Goal: Information Seeking & Learning: Learn about a topic

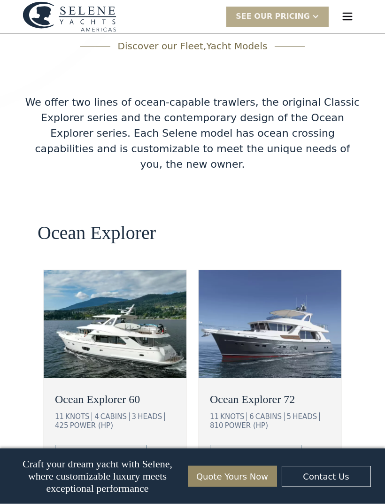
scroll to position [1519, 0]
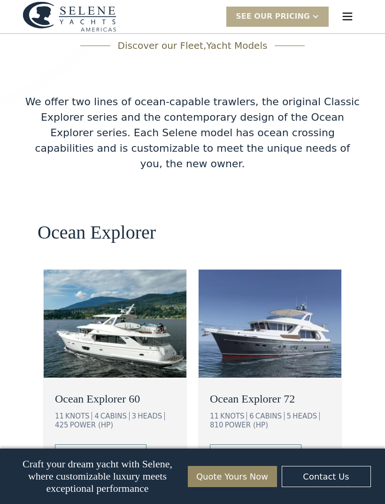
click at [130, 445] on link "view details" at bounding box center [101, 455] width 92 height 20
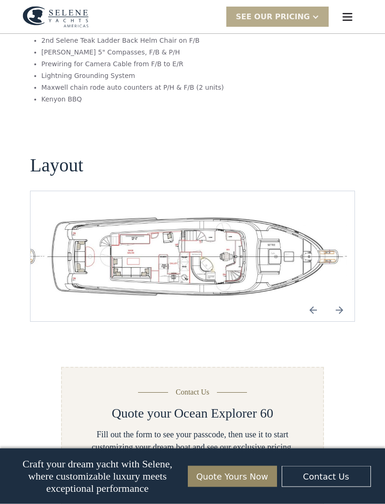
scroll to position [1960, 0]
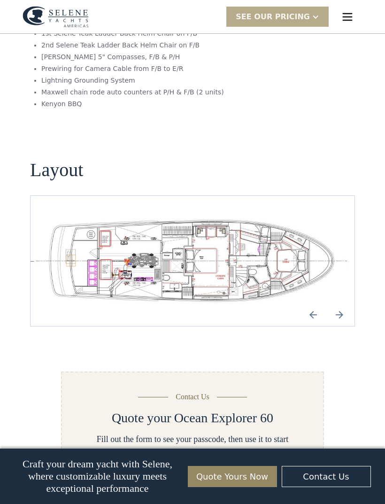
click at [349, 304] on img "Next slide" at bounding box center [339, 315] width 23 height 23
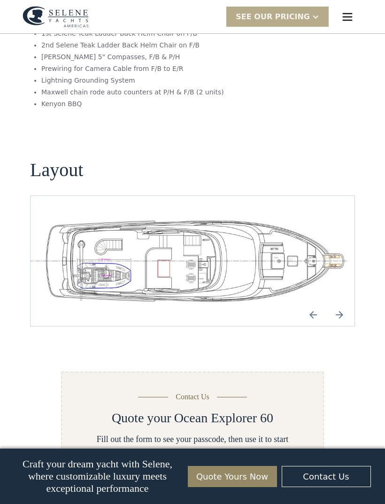
click at [351, 304] on img "Next slide" at bounding box center [339, 315] width 23 height 23
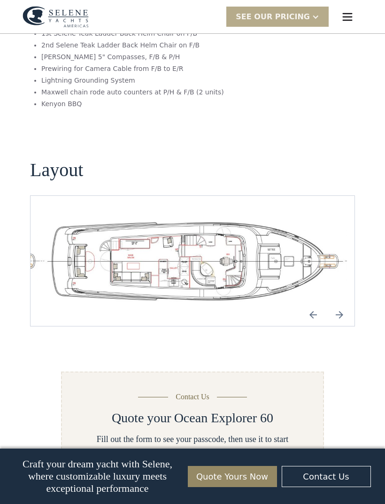
click at [347, 304] on img "Next slide" at bounding box center [339, 315] width 23 height 23
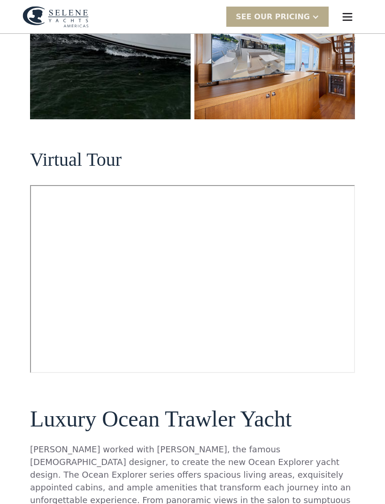
scroll to position [334, 0]
click at [285, 83] on img "open lightbox" at bounding box center [275, 65] width 161 height 107
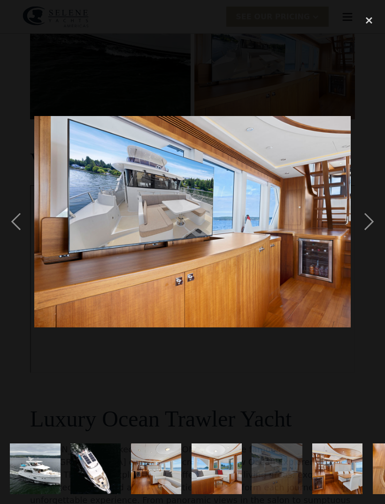
click at [375, 243] on div "next image" at bounding box center [369, 221] width 32 height 423
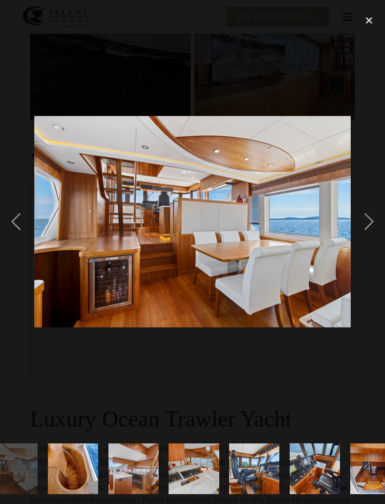
scroll to position [0, 326]
click at [366, 243] on div "next image" at bounding box center [369, 221] width 32 height 423
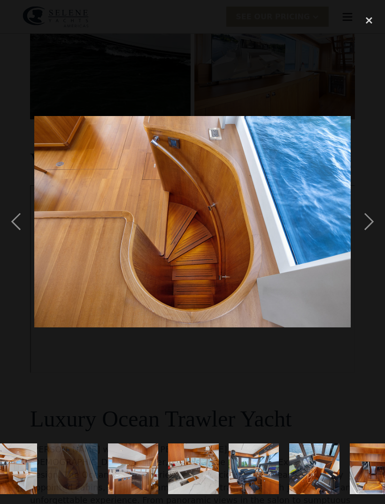
click at [369, 241] on div "next image" at bounding box center [369, 221] width 32 height 423
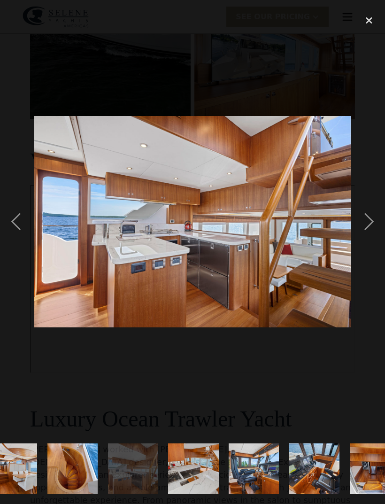
click at [372, 239] on div "next image" at bounding box center [369, 221] width 32 height 423
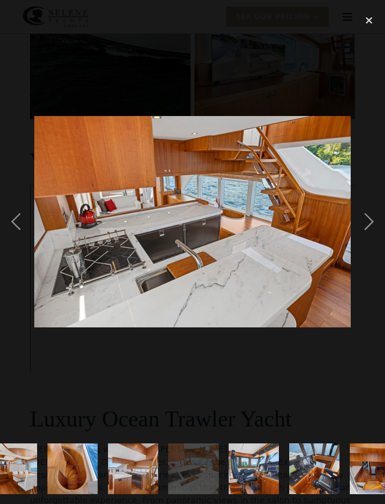
click at [373, 242] on div "next image" at bounding box center [369, 221] width 32 height 423
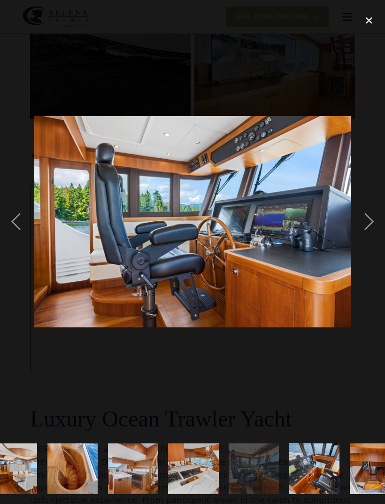
click at [368, 239] on div "next image" at bounding box center [369, 221] width 32 height 423
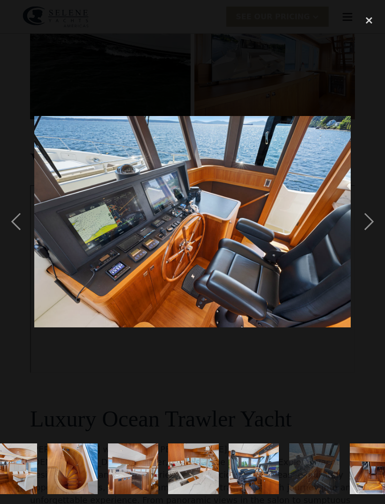
click at [368, 244] on div "next image" at bounding box center [369, 221] width 32 height 423
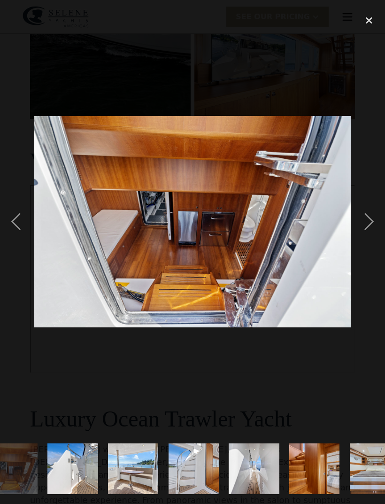
scroll to position [0, 710]
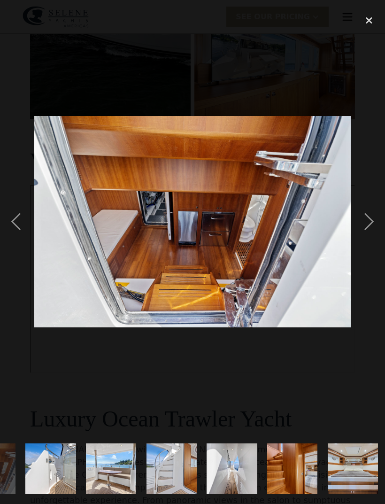
click at [369, 243] on div "next image" at bounding box center [369, 221] width 32 height 423
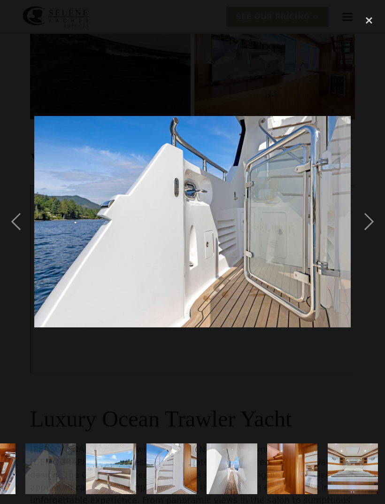
click at [372, 241] on div "next image" at bounding box center [369, 221] width 32 height 423
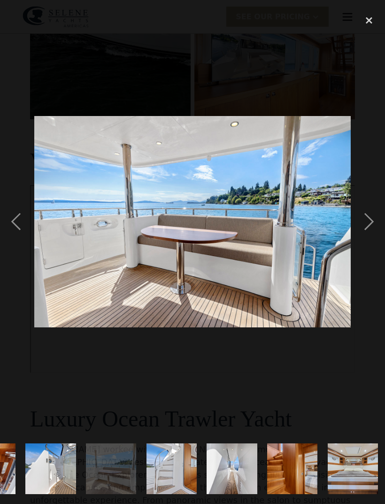
click at [370, 239] on div "next image" at bounding box center [369, 221] width 32 height 423
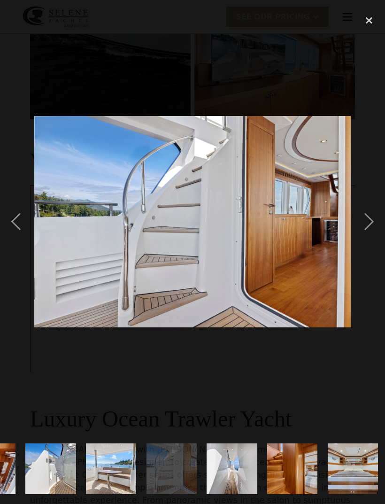
click at [368, 240] on div "next image" at bounding box center [369, 221] width 32 height 423
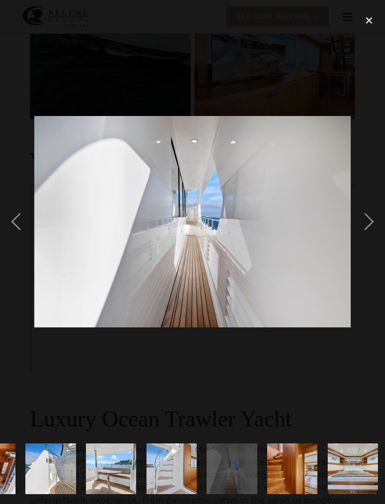
click at [368, 241] on div "next image" at bounding box center [369, 221] width 32 height 423
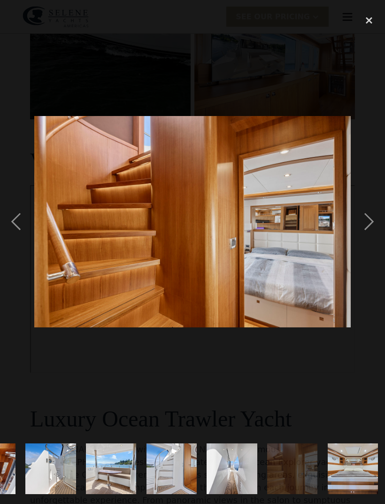
click at [372, 239] on div "next image" at bounding box center [369, 221] width 32 height 423
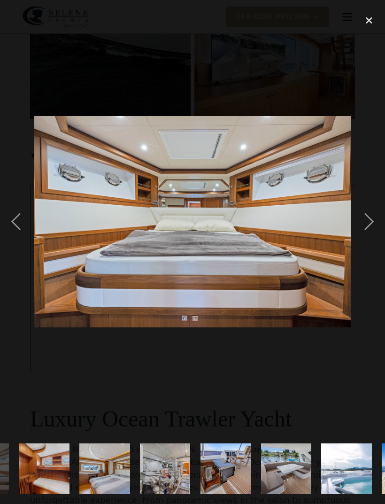
scroll to position [0, 1095]
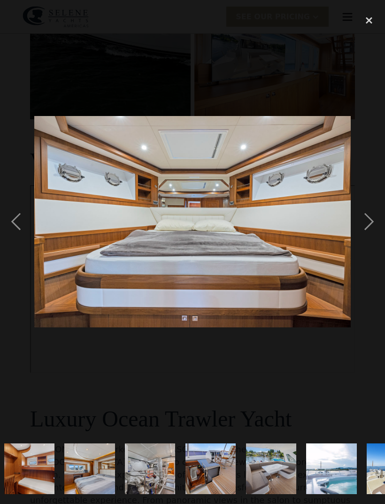
click at [374, 236] on div "next image" at bounding box center [369, 221] width 32 height 423
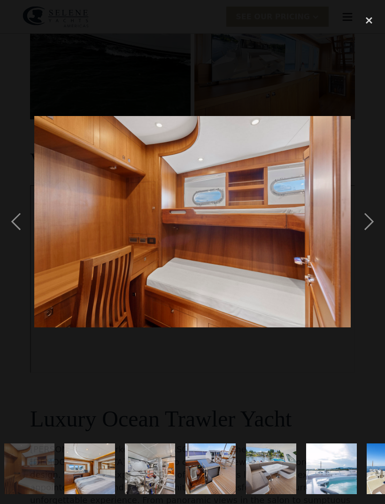
click at [373, 239] on div "next image" at bounding box center [369, 221] width 32 height 423
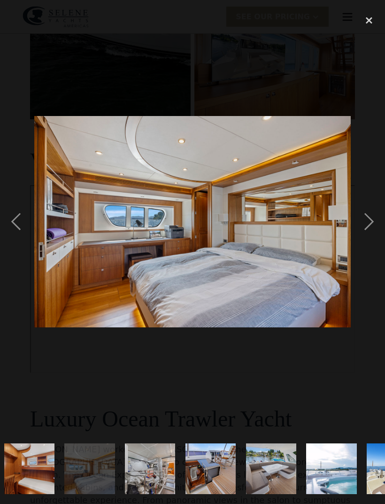
click at [372, 238] on div "next image" at bounding box center [369, 221] width 32 height 423
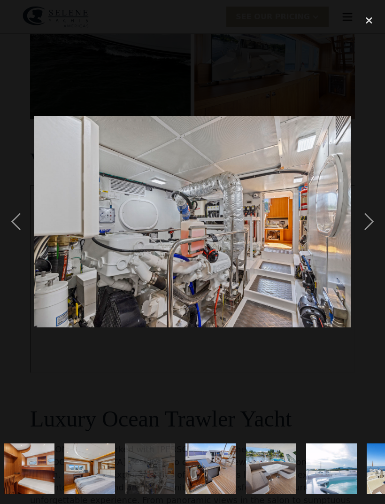
click at [370, 240] on div "next image" at bounding box center [369, 221] width 32 height 423
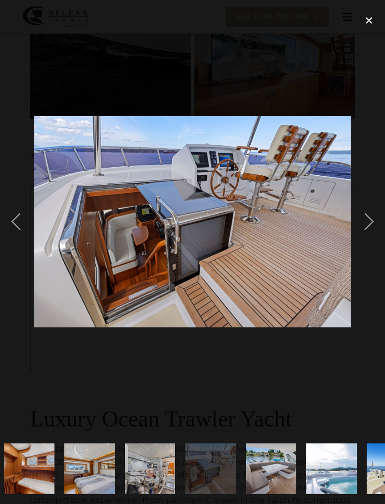
click at [372, 238] on div "next image" at bounding box center [369, 221] width 32 height 423
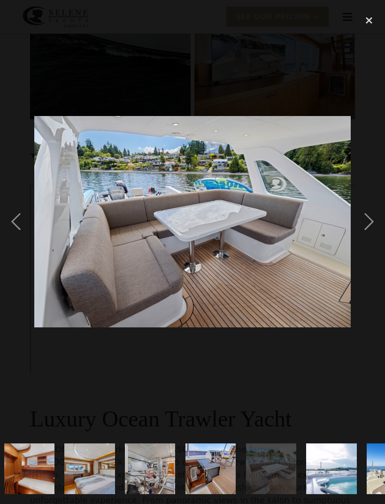
click at [372, 239] on div "next image" at bounding box center [369, 221] width 32 height 423
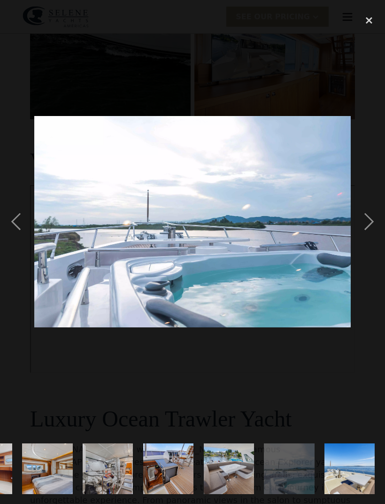
scroll to position [0, 1228]
click at [374, 238] on div "next image" at bounding box center [369, 221] width 32 height 423
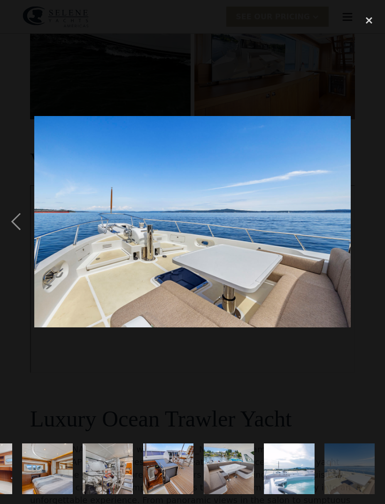
click at [22, 233] on div "previous image" at bounding box center [16, 221] width 32 height 423
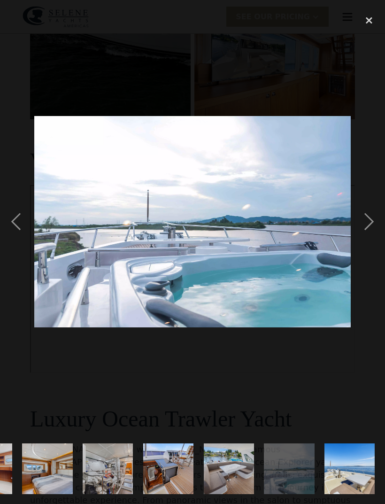
click at [363, 235] on div "next image" at bounding box center [369, 221] width 32 height 423
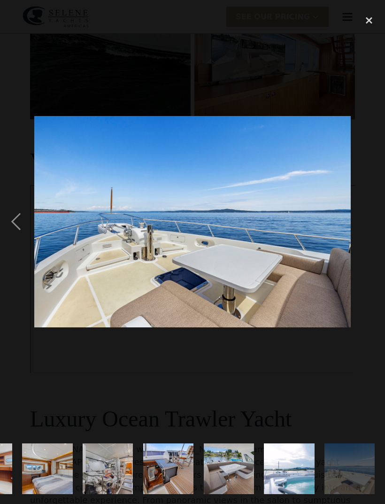
click at [373, 255] on div "next image" at bounding box center [369, 221] width 32 height 423
click at [361, 277] on div "next image" at bounding box center [369, 221] width 32 height 423
click at [351, 279] on img at bounding box center [192, 221] width 317 height 211
click at [19, 245] on div "previous image" at bounding box center [16, 221] width 32 height 423
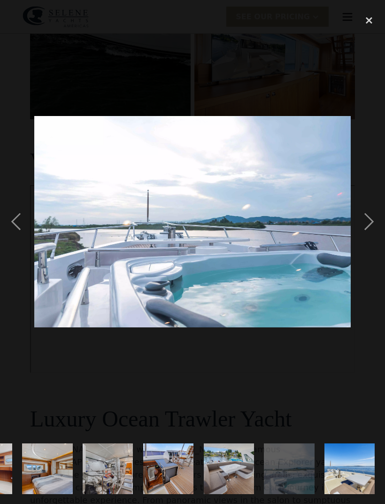
click at [38, 249] on img at bounding box center [192, 221] width 317 height 211
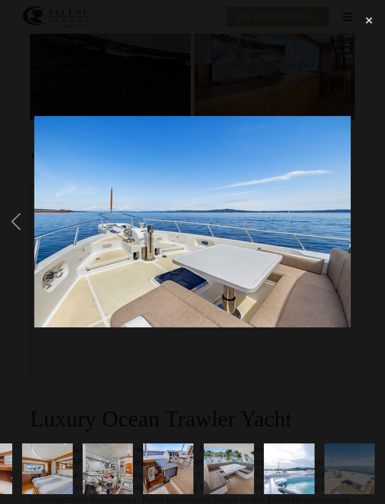
click at [23, 235] on div "previous image" at bounding box center [16, 221] width 32 height 423
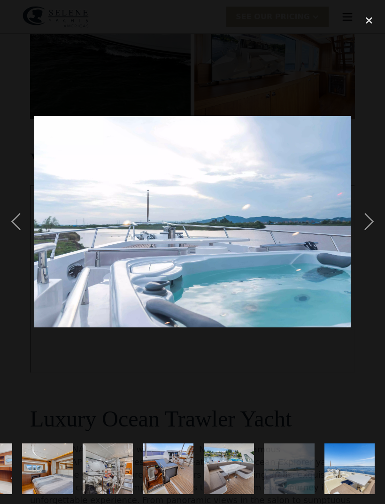
click at [21, 229] on div "previous image" at bounding box center [16, 221] width 32 height 423
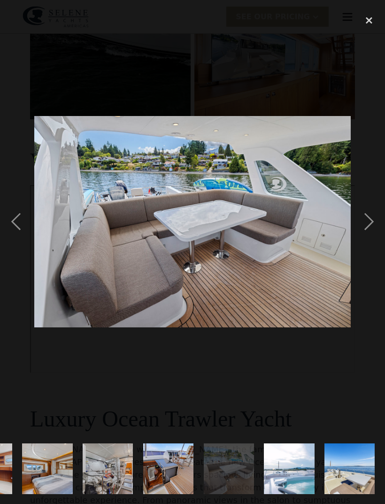
click at [20, 233] on div "previous image" at bounding box center [16, 221] width 32 height 423
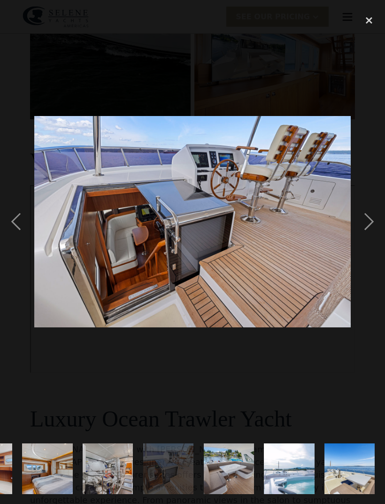
click at [21, 234] on div "previous image" at bounding box center [16, 221] width 32 height 423
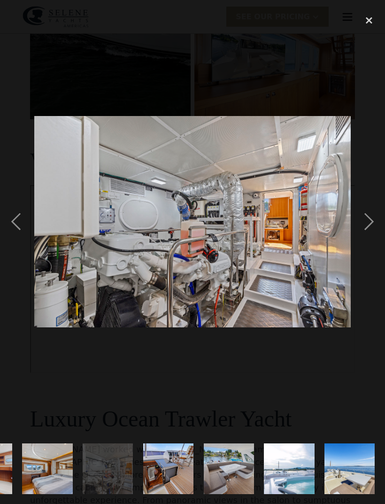
click at [20, 236] on div "previous image" at bounding box center [16, 221] width 32 height 423
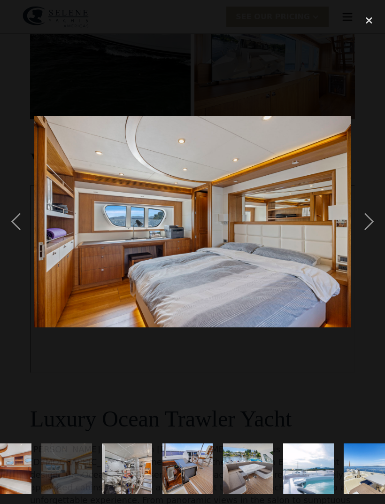
click at [17, 244] on div "previous image" at bounding box center [16, 221] width 32 height 423
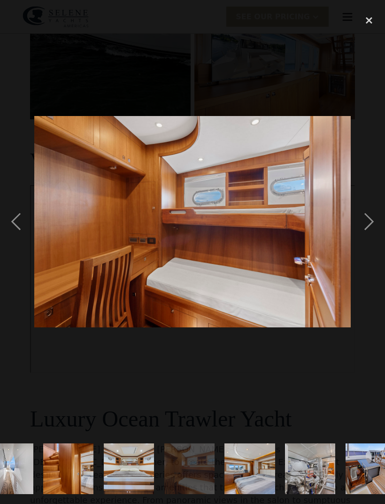
scroll to position [0, 902]
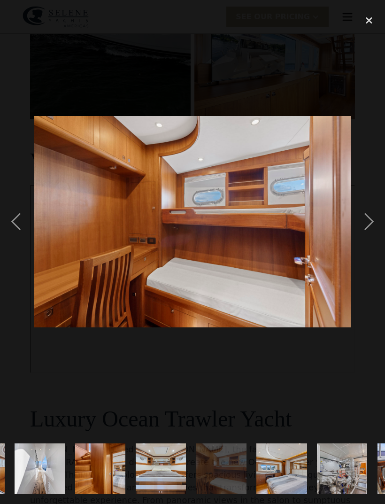
click at [18, 241] on div "previous image" at bounding box center [16, 221] width 32 height 423
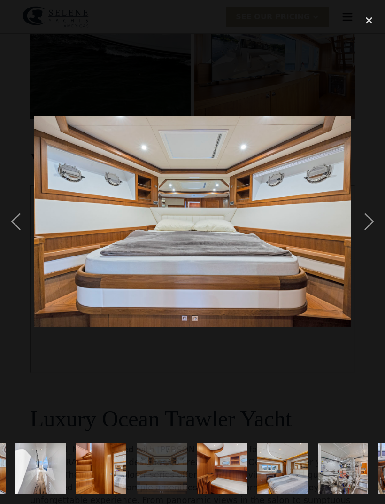
click at [18, 242] on div "previous image" at bounding box center [16, 221] width 32 height 423
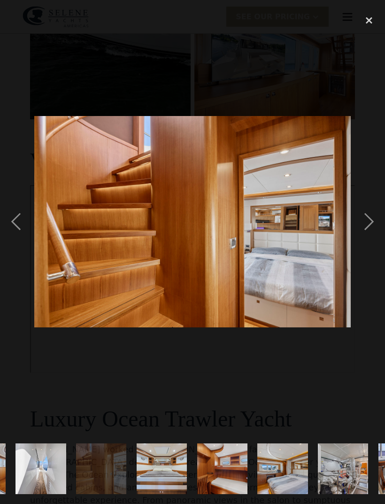
click at [18, 244] on div "previous image" at bounding box center [16, 221] width 32 height 423
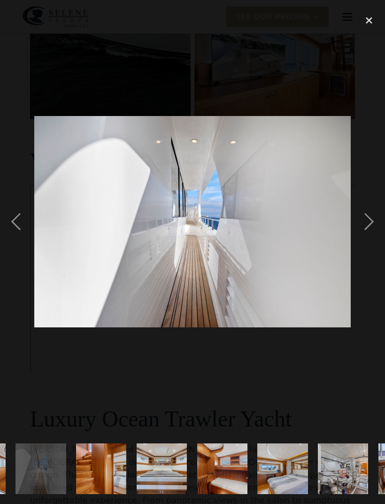
click at [18, 243] on div "previous image" at bounding box center [16, 221] width 32 height 423
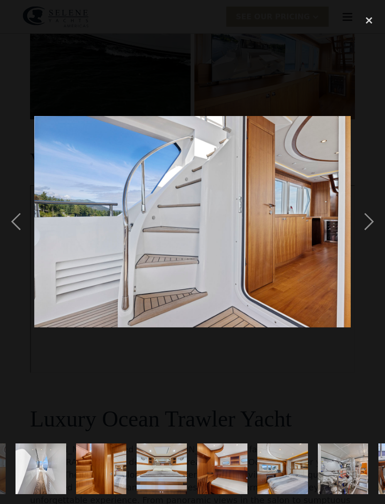
click at [12, 233] on div "previous image" at bounding box center [16, 221] width 32 height 423
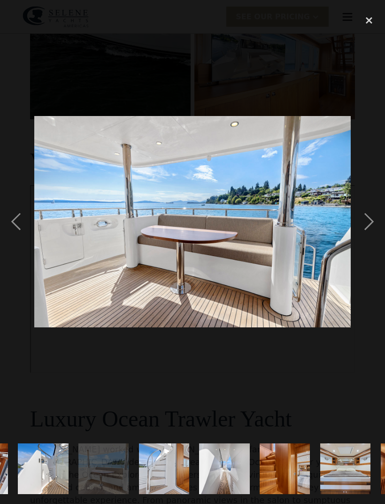
click at [19, 233] on div "previous image" at bounding box center [16, 221] width 32 height 423
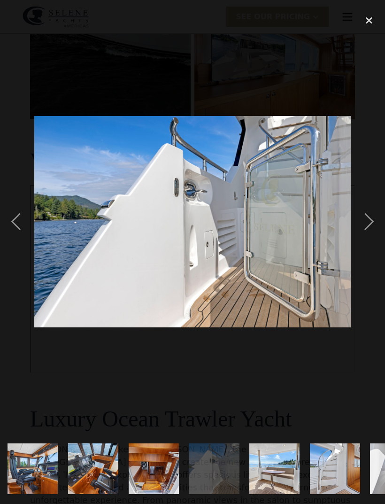
click at [21, 263] on div "previous image" at bounding box center [16, 221] width 32 height 423
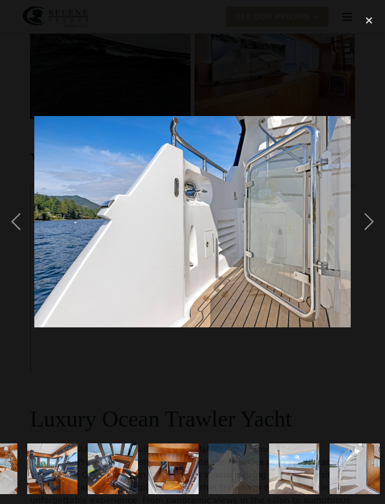
click at [22, 239] on div "previous image" at bounding box center [16, 221] width 32 height 423
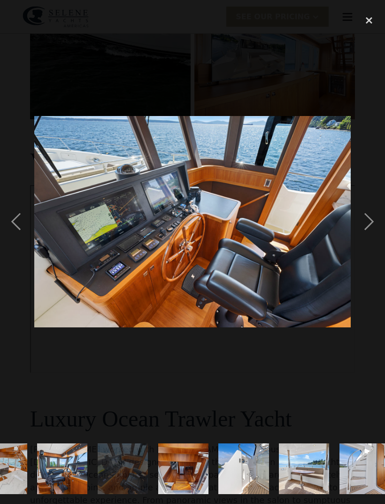
click at [15, 249] on div "previous image" at bounding box center [16, 221] width 32 height 423
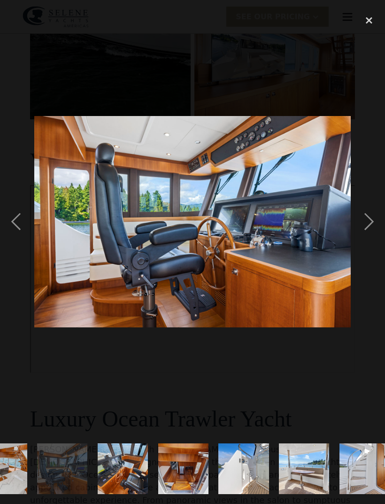
click at [19, 234] on div "previous image" at bounding box center [16, 221] width 32 height 423
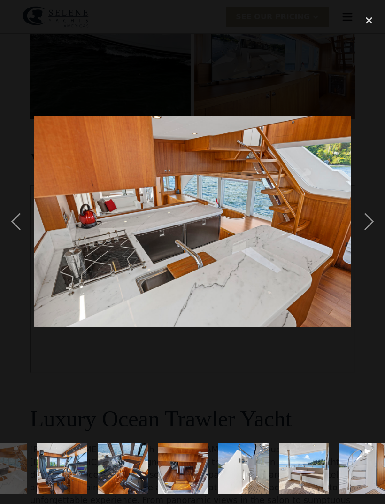
click at [16, 234] on div "previous image" at bounding box center [16, 221] width 32 height 423
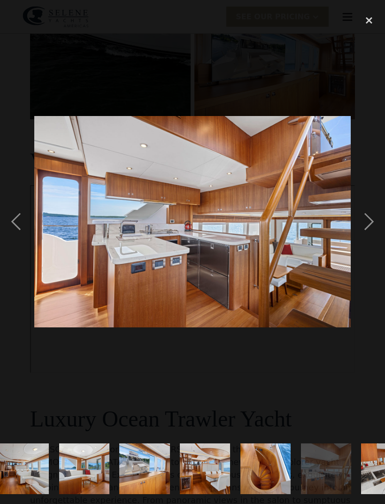
scroll to position [0, 133]
click at [18, 231] on div "previous image" at bounding box center [16, 221] width 32 height 423
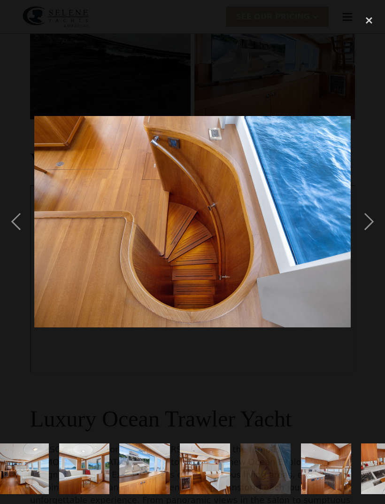
click at [23, 235] on div "previous image" at bounding box center [16, 221] width 32 height 423
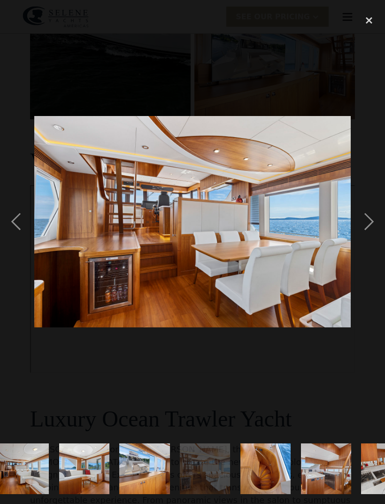
click at [23, 234] on div "previous image" at bounding box center [16, 221] width 32 height 423
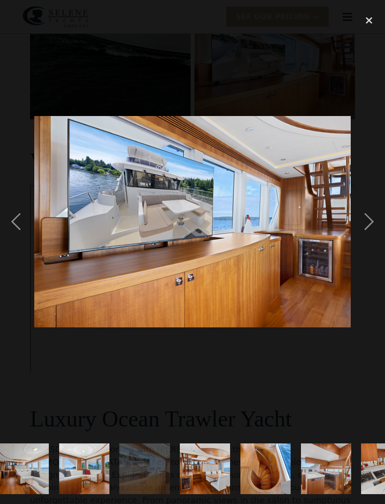
click at [24, 228] on div "previous image" at bounding box center [16, 221] width 32 height 423
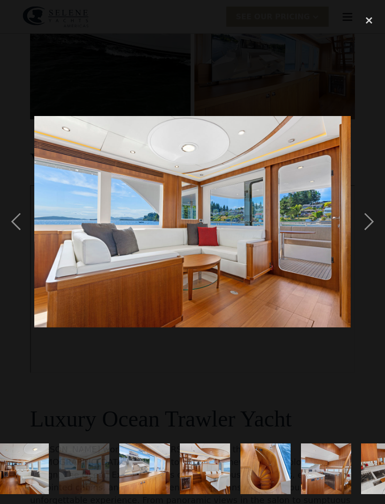
click at [21, 224] on div "previous image" at bounding box center [16, 221] width 32 height 423
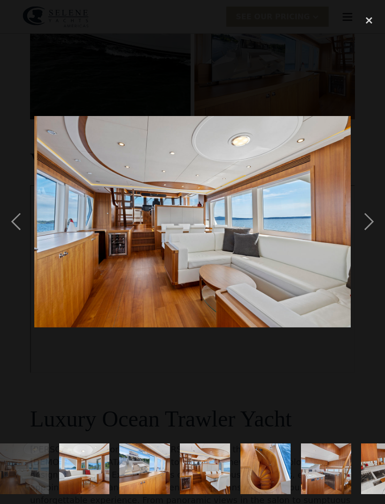
click at [372, 243] on div "next image" at bounding box center [369, 221] width 32 height 423
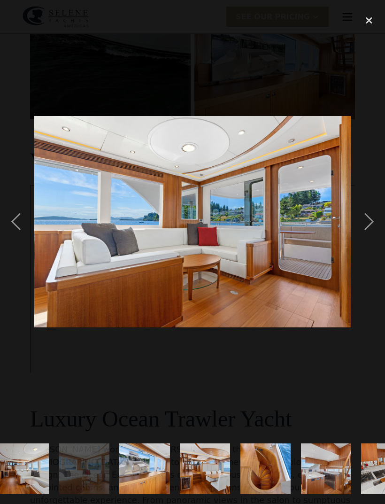
click at [372, 243] on div "next image" at bounding box center [369, 221] width 32 height 423
click at [374, 243] on div "next image" at bounding box center [369, 221] width 32 height 423
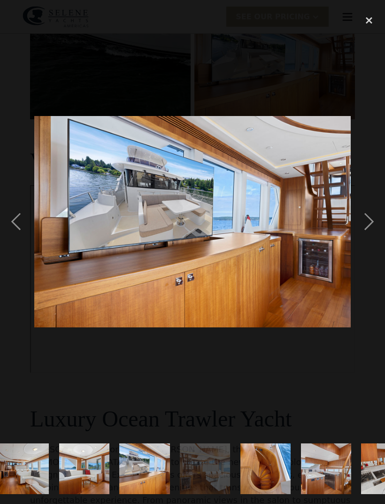
click at [372, 244] on div "next image" at bounding box center [369, 221] width 32 height 423
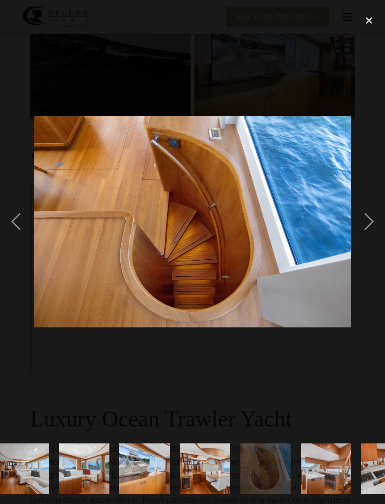
click at [372, 245] on div "next image" at bounding box center [369, 221] width 32 height 423
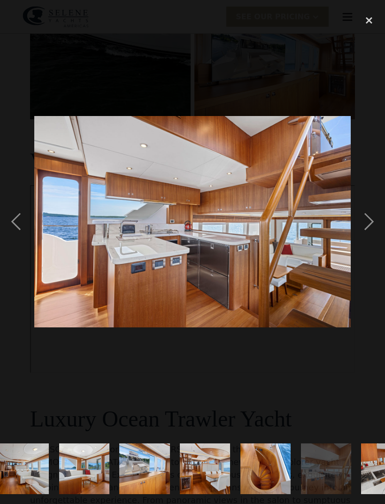
click at [373, 245] on div "next image" at bounding box center [369, 221] width 32 height 423
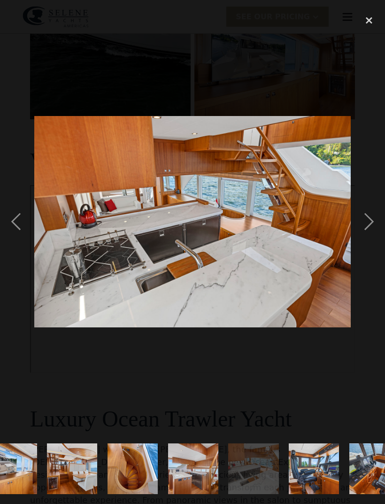
click at [372, 246] on div "next image" at bounding box center [369, 221] width 32 height 423
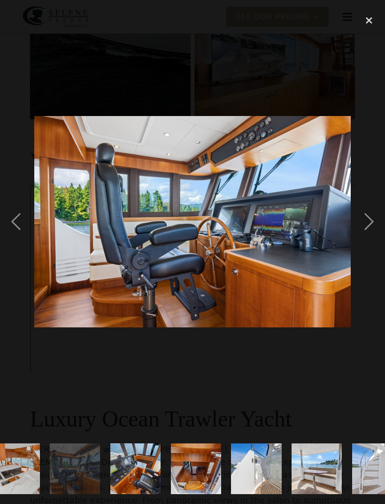
click at [372, 246] on div "next image" at bounding box center [369, 221] width 32 height 423
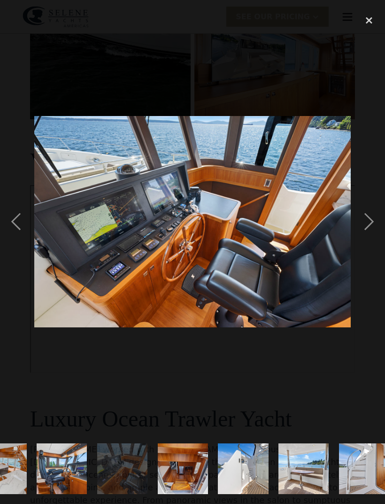
scroll to position [0, 518]
click at [372, 246] on div "next image" at bounding box center [369, 221] width 32 height 423
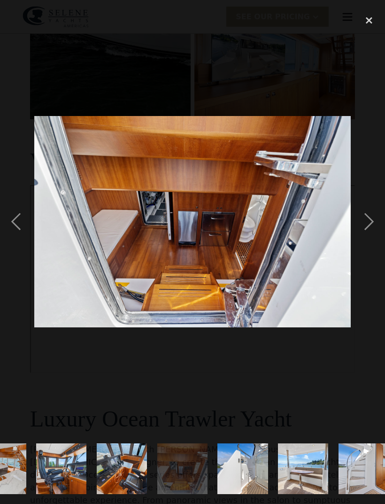
click at [377, 234] on div "next image" at bounding box center [369, 221] width 32 height 423
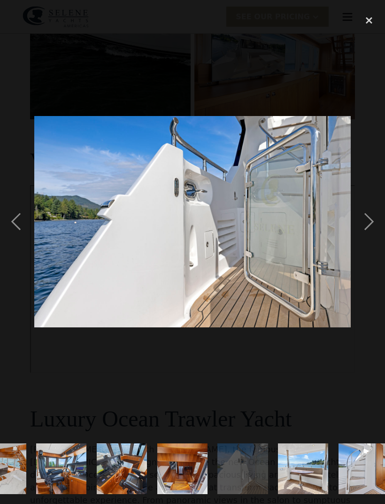
click at [370, 241] on div "next image" at bounding box center [369, 221] width 32 height 423
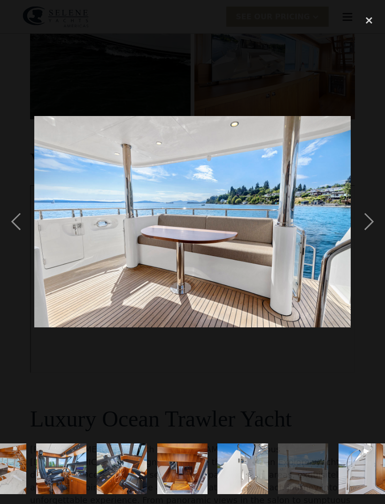
click at [372, 240] on div "next image" at bounding box center [369, 221] width 32 height 423
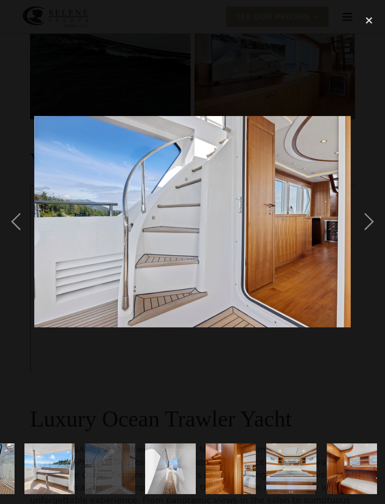
click at [370, 240] on div "next image" at bounding box center [369, 221] width 32 height 423
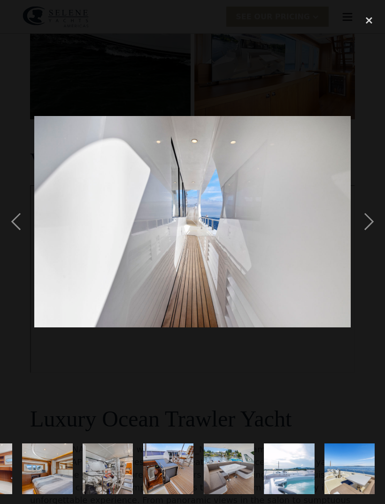
scroll to position [0, 1228]
click at [229, 471] on img "show item 23 of 25" at bounding box center [229, 469] width 76 height 50
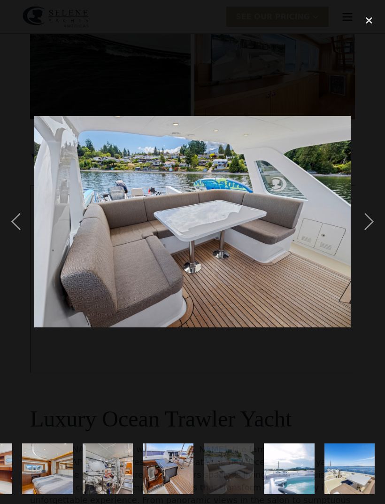
click at [284, 477] on img "show item 24 of 25" at bounding box center [289, 469] width 76 height 50
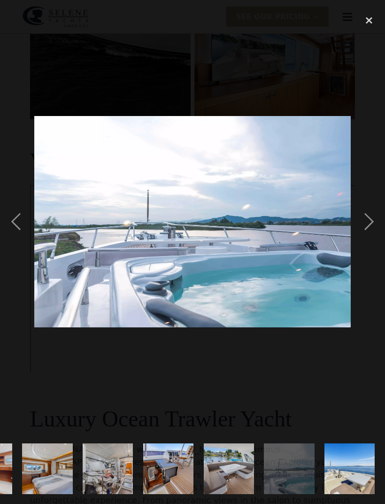
click at [372, 19] on div "close lightbox" at bounding box center [369, 20] width 32 height 21
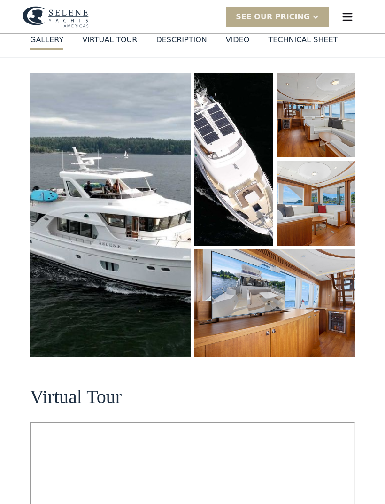
scroll to position [0, 0]
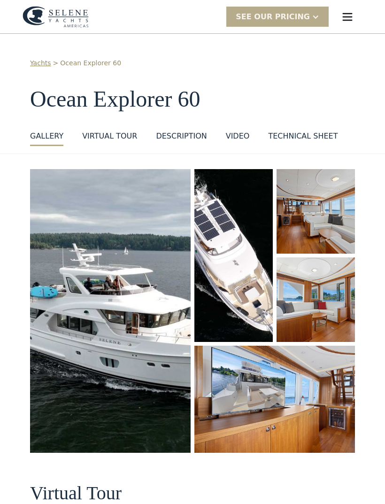
click at [192, 136] on div "DESCRIPTION" at bounding box center [181, 136] width 51 height 11
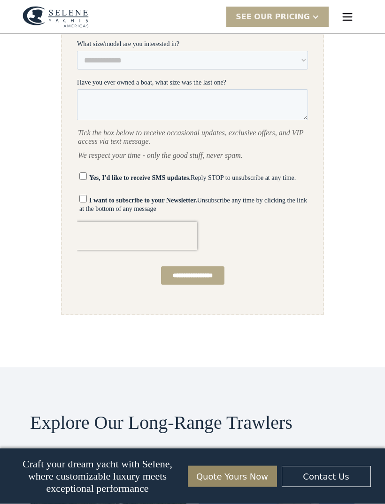
scroll to position [2615, 0]
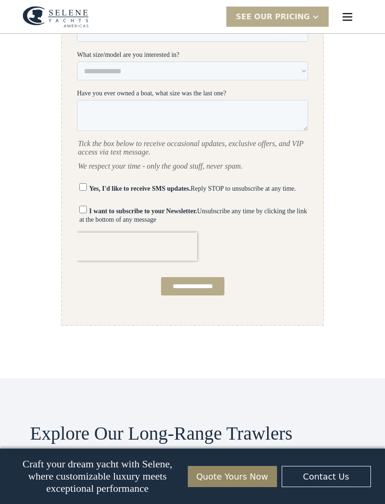
click at [353, 17] on img "menu" at bounding box center [347, 16] width 13 height 13
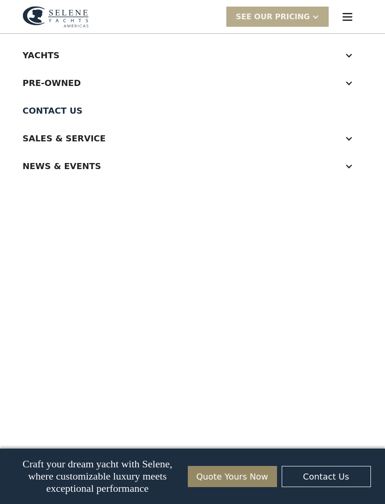
click at [61, 55] on div "Yachts" at bounding box center [183, 55] width 321 height 13
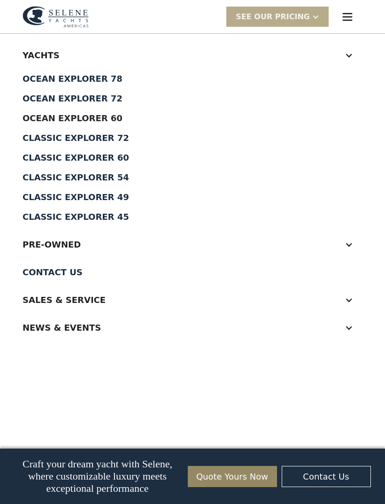
click at [94, 157] on div "Classic Explorer 60" at bounding box center [193, 158] width 340 height 8
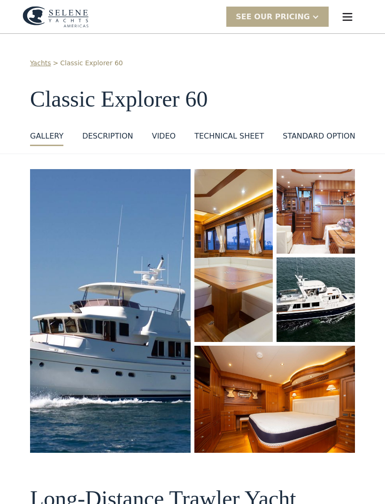
click at [350, 17] on img "menu" at bounding box center [347, 16] width 13 height 13
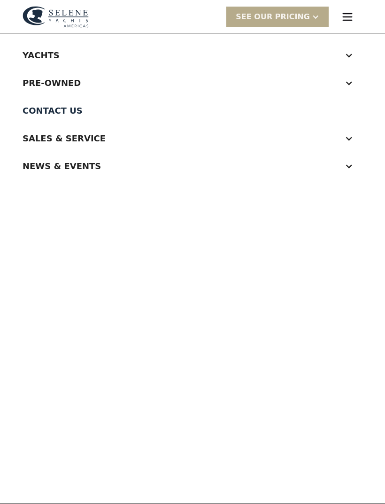
click at [346, 53] on div at bounding box center [349, 55] width 8 height 8
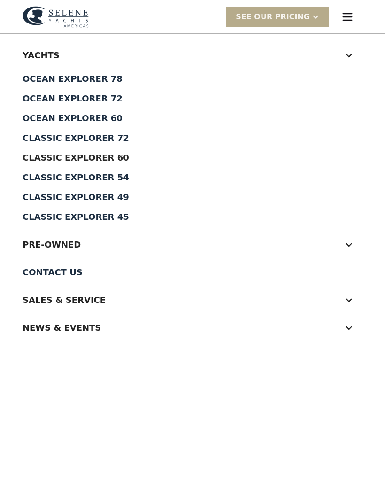
click at [103, 117] on div "Ocean Explorer 60" at bounding box center [193, 118] width 340 height 8
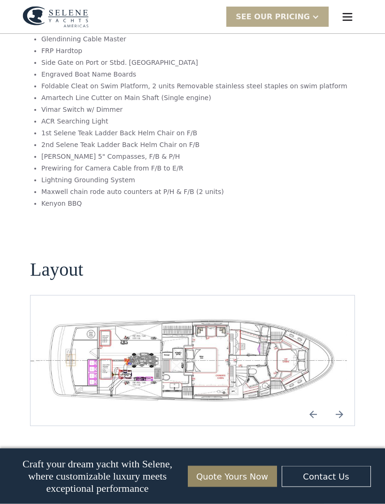
scroll to position [1862, 0]
